Goal: Information Seeking & Learning: Learn about a topic

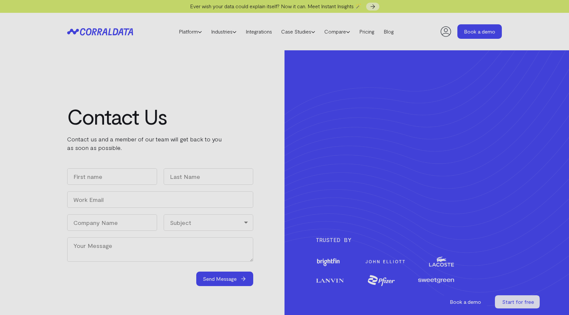
click at [449, 33] on icon at bounding box center [445, 31] width 13 height 13
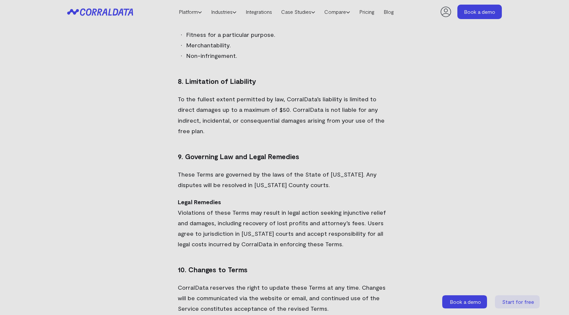
scroll to position [1224, 0]
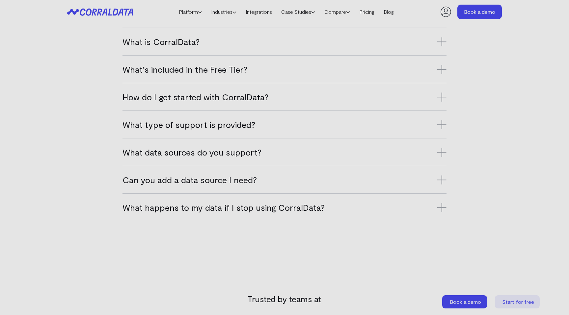
scroll to position [438, 0]
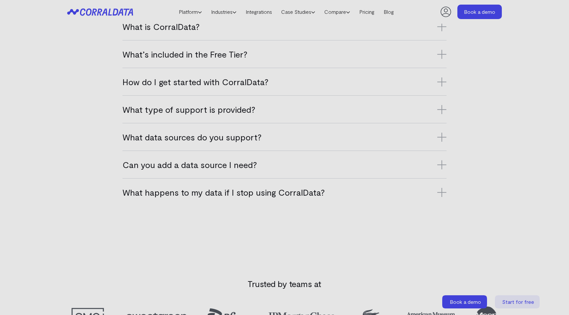
click at [244, 199] on div "What happens to my data if I stop using CorralData? If you stop using CorralDat…" at bounding box center [284, 192] width 324 height 28
click at [245, 193] on h3 "What happens to my data if I stop using CorralData?" at bounding box center [284, 192] width 324 height 11
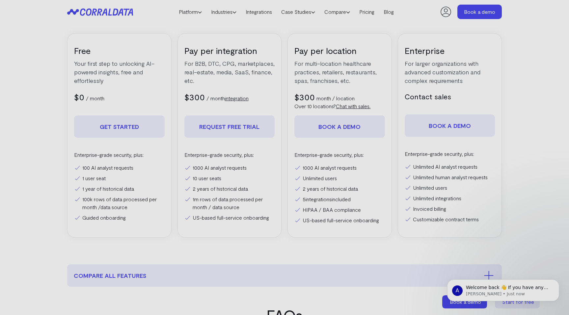
scroll to position [0, 0]
